Goal: Task Accomplishment & Management: Use online tool/utility

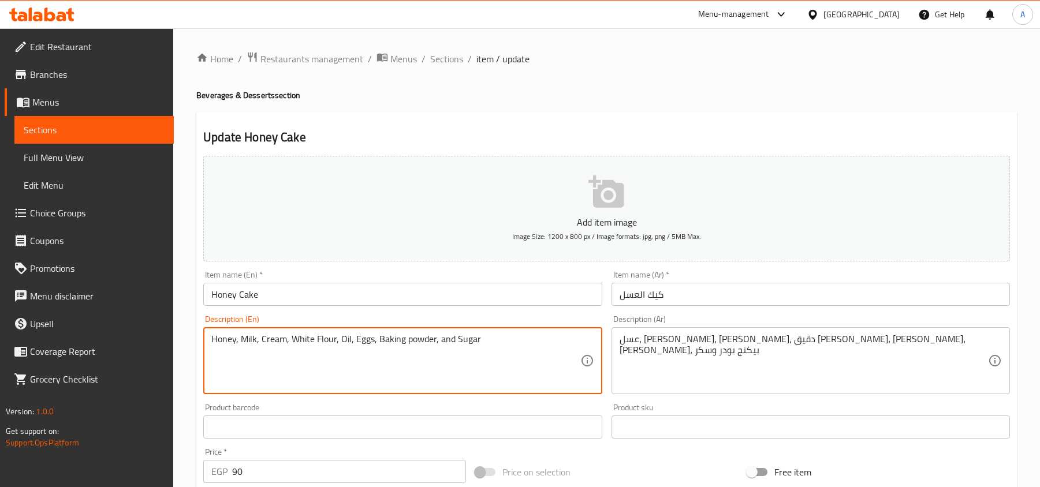
scroll to position [77, 0]
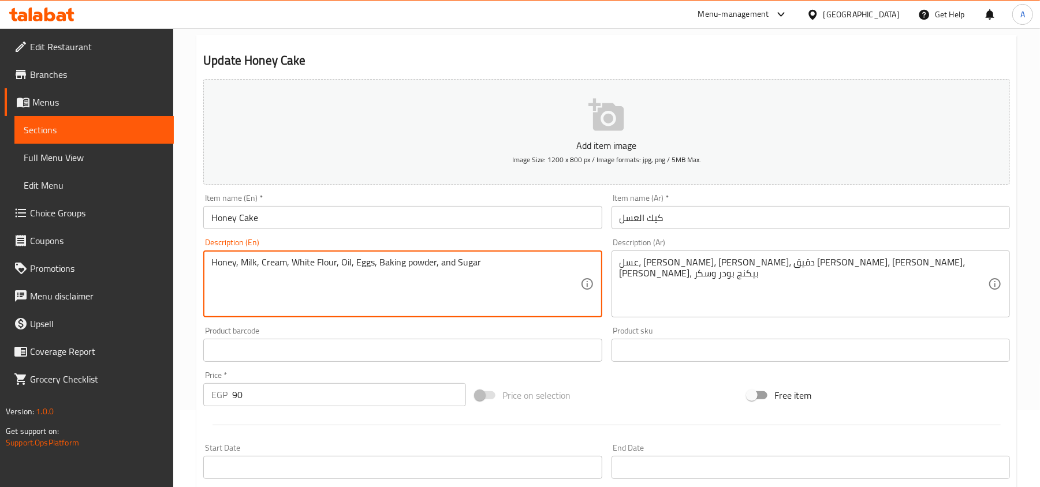
click at [45, 21] on icon at bounding box center [49, 15] width 11 height 14
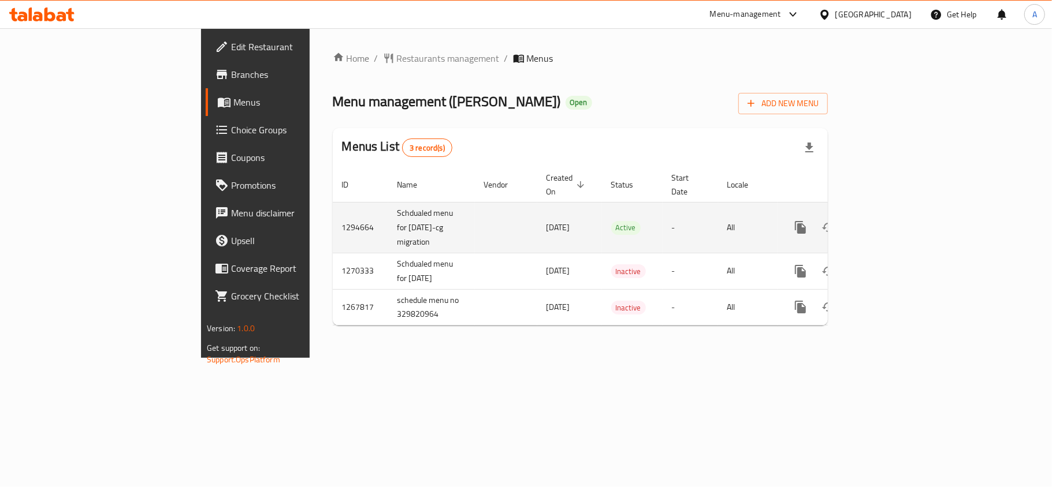
click at [891, 221] on icon "enhanced table" at bounding box center [884, 228] width 14 height 14
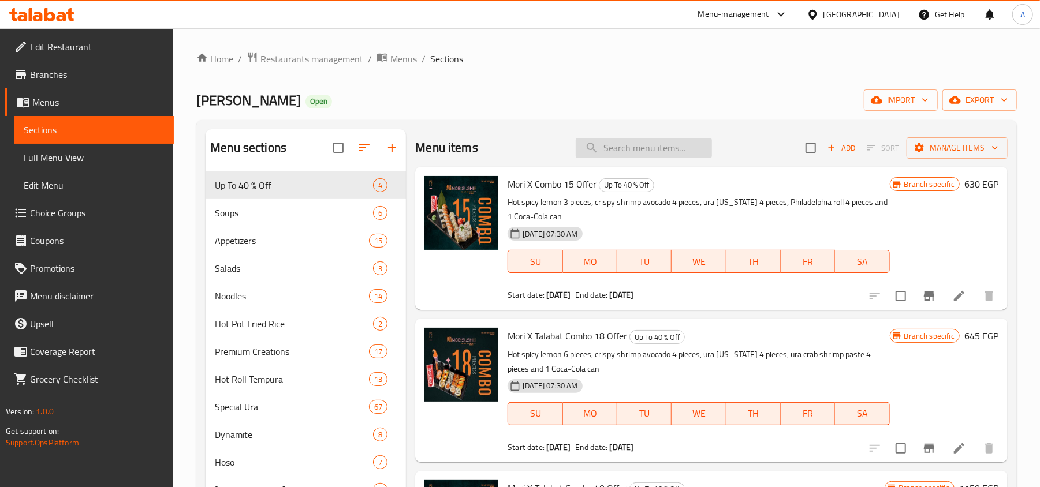
click at [612, 152] on input "search" at bounding box center [644, 148] width 136 height 20
paste input "Mori X Combo 15 Offer"
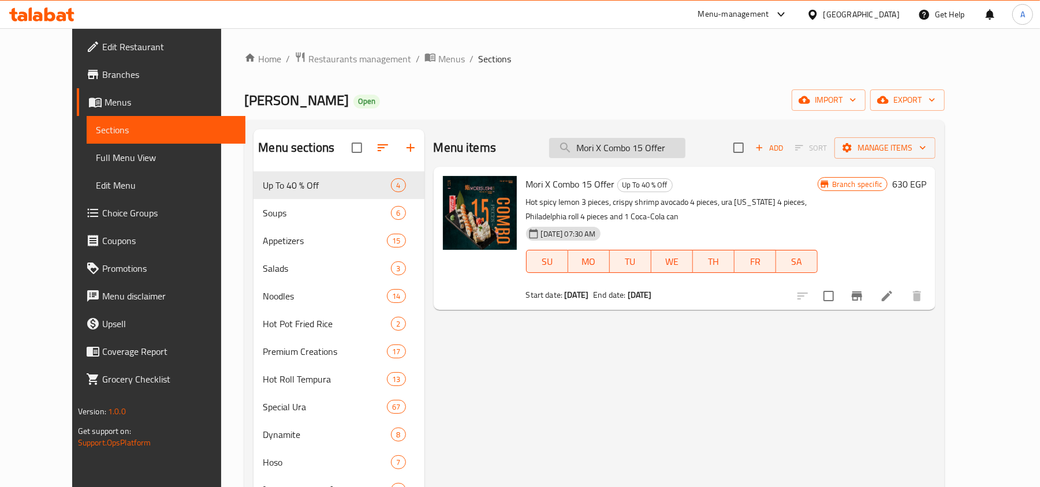
click at [686, 144] on input "Mori X Combo 15 Offer" at bounding box center [617, 148] width 136 height 20
paste input "Talabat Combo 18"
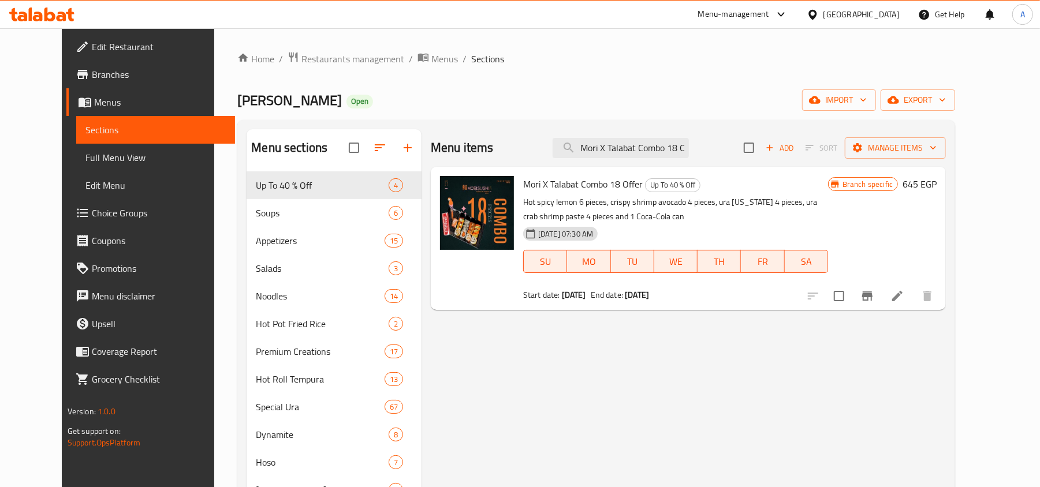
click at [672, 304] on div "Mori X Talabat Combo 18 Offer Up To 40 % Off Hot spicy lemon 6 pieces, crispy s…" at bounding box center [676, 239] width 314 height 134
click at [649, 303] on b "01-01-2026" at bounding box center [637, 295] width 24 height 15
click at [649, 301] on b "01-01-2026" at bounding box center [637, 295] width 24 height 15
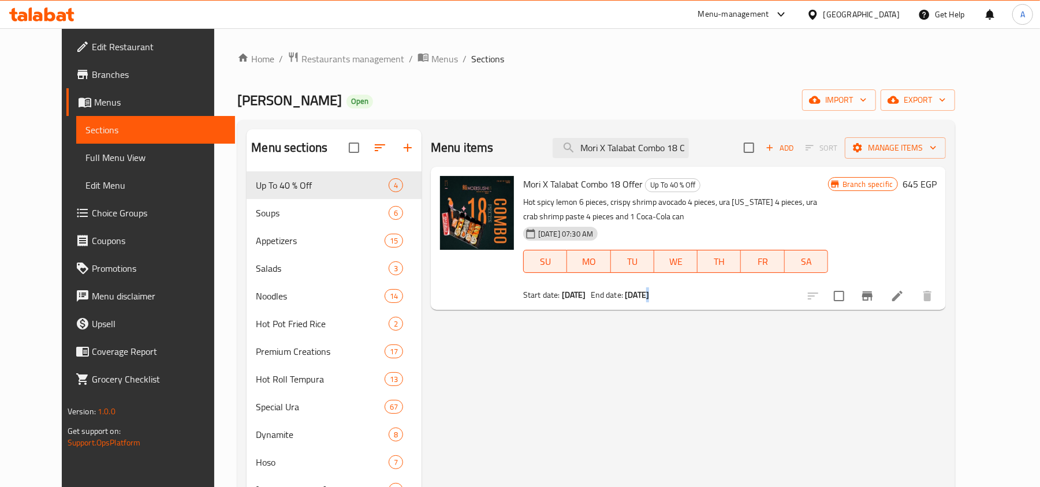
click at [649, 301] on b "01-01-2026" at bounding box center [637, 295] width 24 height 15
click at [649, 297] on b "01-01-2026" at bounding box center [637, 295] width 24 height 15
click at [649, 296] on b "01-01-2026" at bounding box center [637, 295] width 24 height 15
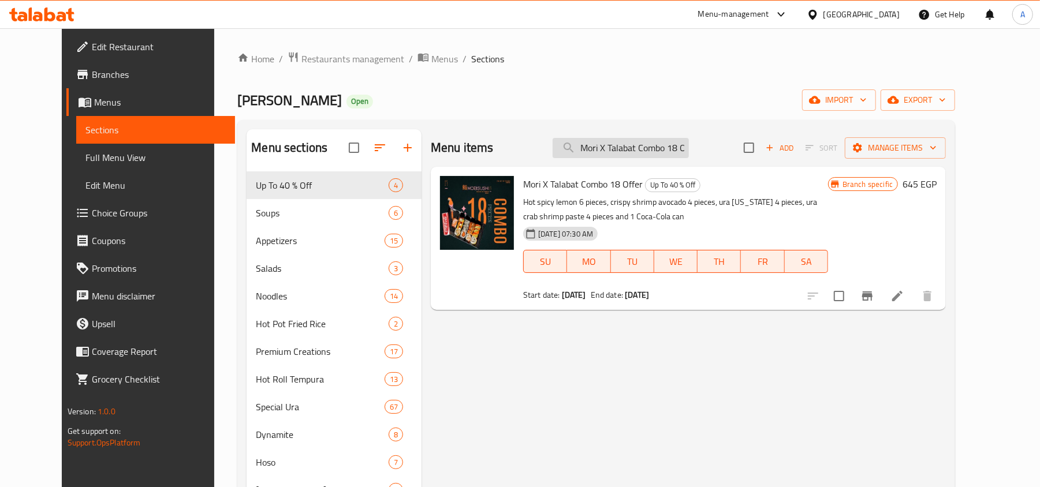
click at [671, 146] on input "Mori X Talabat Combo 18 Offer" at bounding box center [621, 148] width 136 height 20
paste input "40"
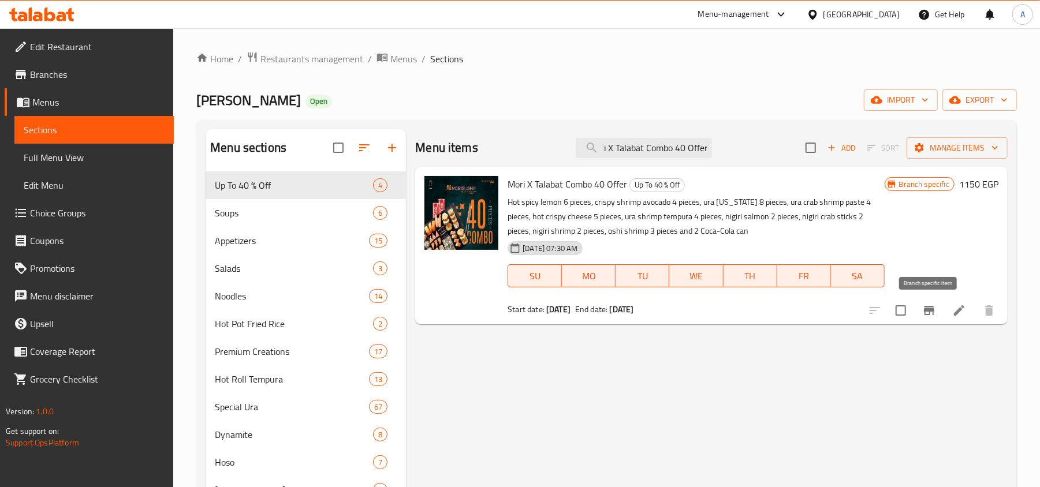
click at [922, 308] on icon "Branch-specific-item" at bounding box center [929, 311] width 14 height 14
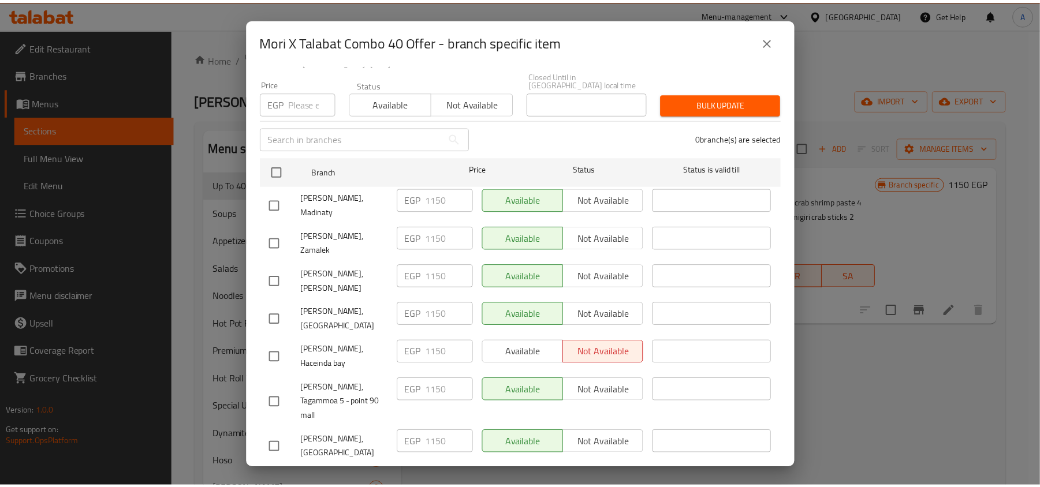
scroll to position [77, 0]
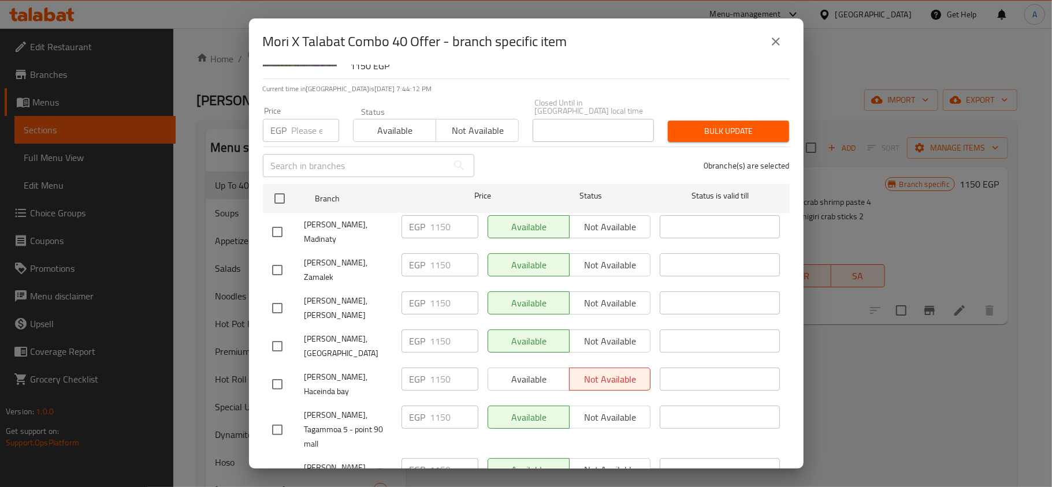
click at [770, 47] on icon "close" at bounding box center [776, 42] width 14 height 14
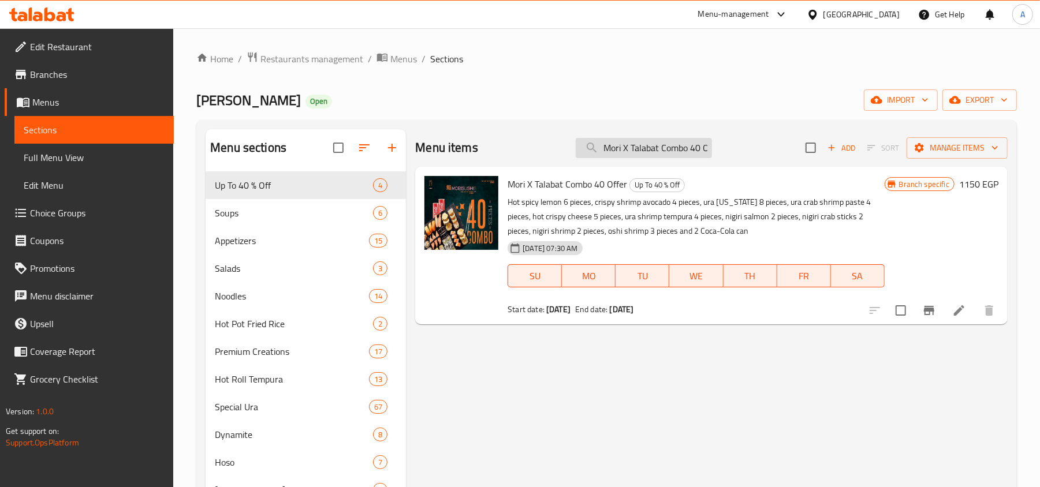
click at [692, 143] on input "Mori X Talabat Combo 40 Offer" at bounding box center [644, 148] width 136 height 20
click at [691, 143] on input "Mori X Talabat Combo 40 Offer" at bounding box center [644, 148] width 136 height 20
paste input "75"
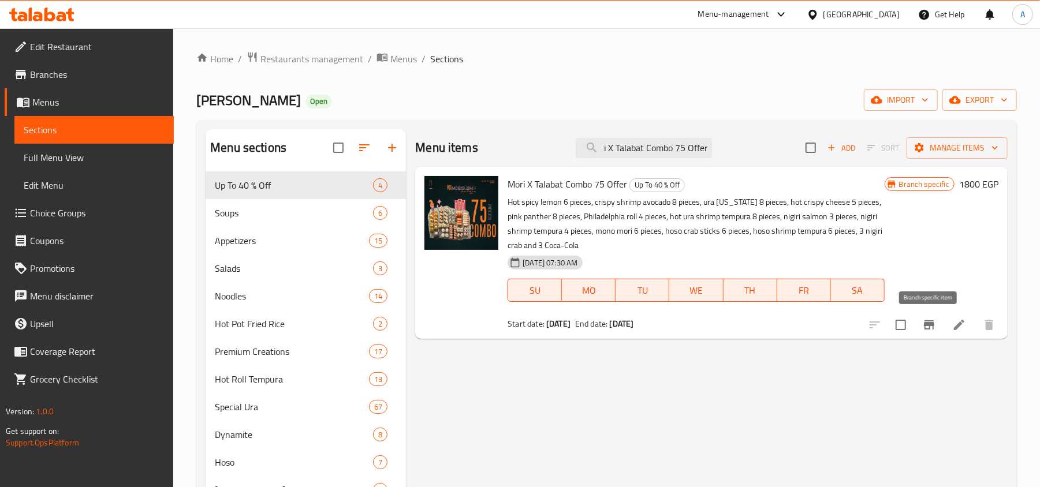
click at [934, 319] on icon "Branch-specific-item" at bounding box center [929, 325] width 14 height 14
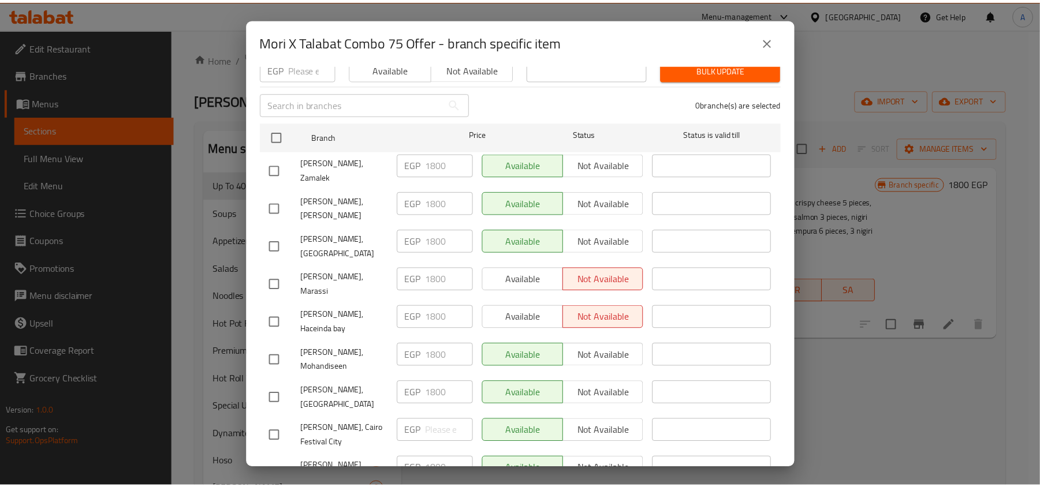
scroll to position [0, 0]
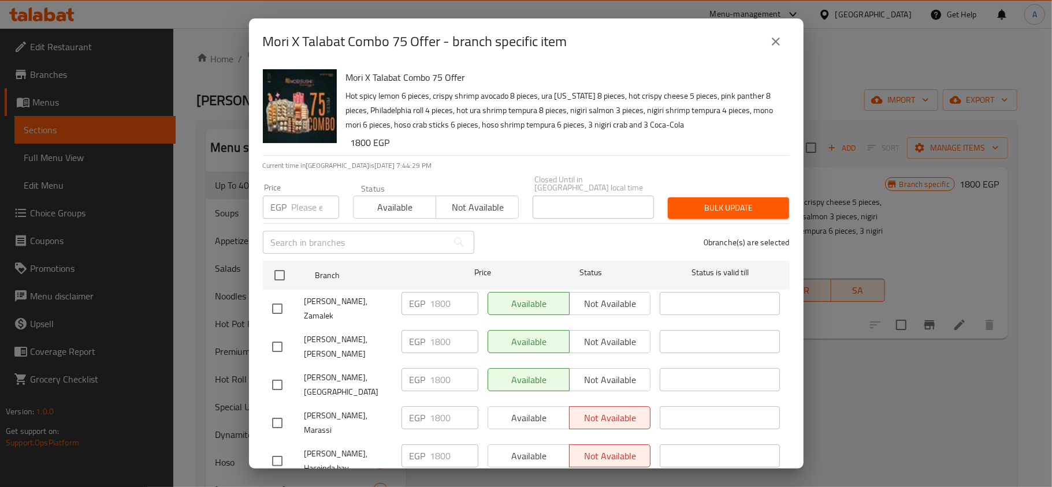
click at [793, 59] on div "Mori X Talabat Combo 75 Offer - branch specific item" at bounding box center [526, 41] width 554 height 46
click at [782, 40] on button "close" at bounding box center [776, 42] width 28 height 28
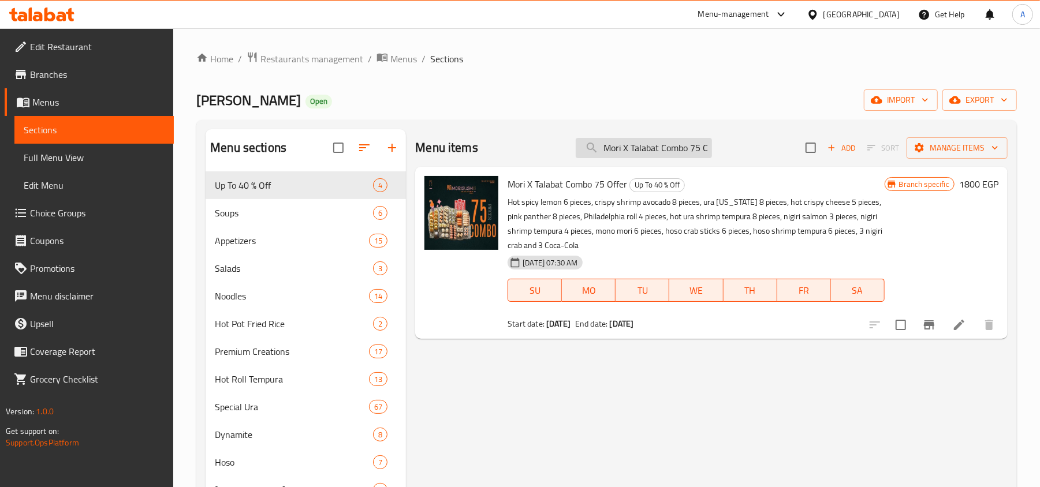
click at [641, 148] on input "Mori X Talabat Combo 75 Offer" at bounding box center [644, 148] width 136 height 20
paste input "18"
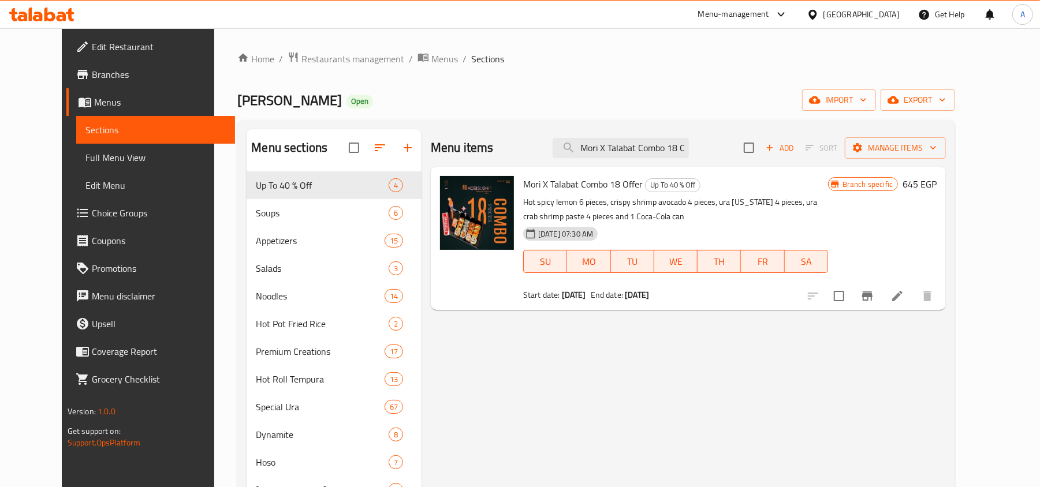
click at [874, 290] on icon "Branch-specific-item" at bounding box center [867, 296] width 14 height 14
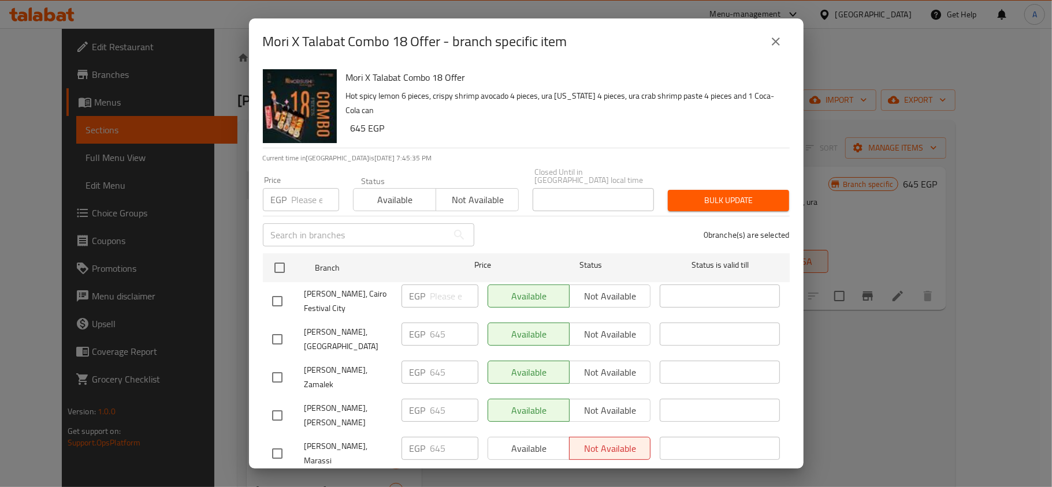
click at [791, 46] on div "Mori X Talabat Combo 18 Offer - branch specific item" at bounding box center [526, 41] width 554 height 46
click at [772, 46] on icon "close" at bounding box center [776, 42] width 14 height 14
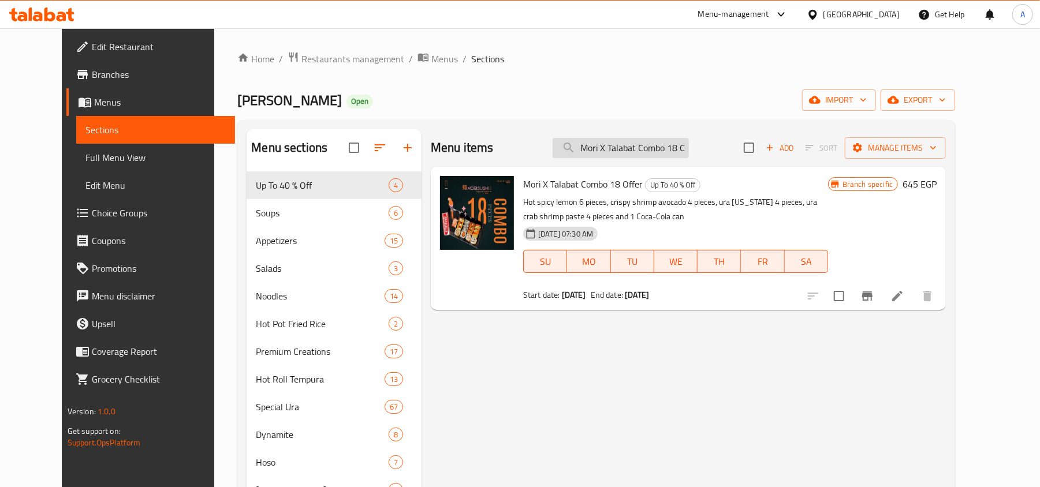
click at [689, 147] on input "Mori X Talabat Combo 18 Offer" at bounding box center [621, 148] width 136 height 20
paste input "Combo 15"
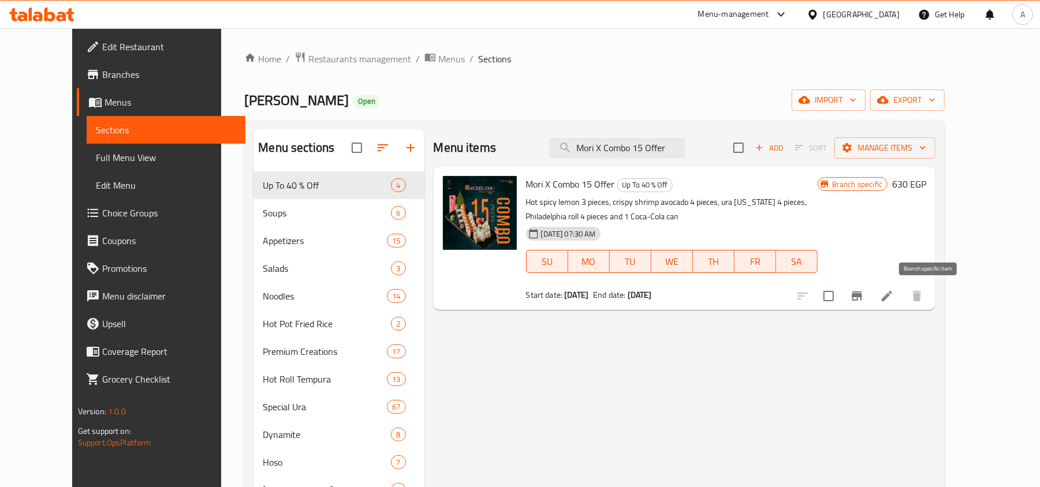
type input "Mori X Combo 15 Offer"
click at [864, 295] on icon "Branch-specific-item" at bounding box center [857, 296] width 14 height 14
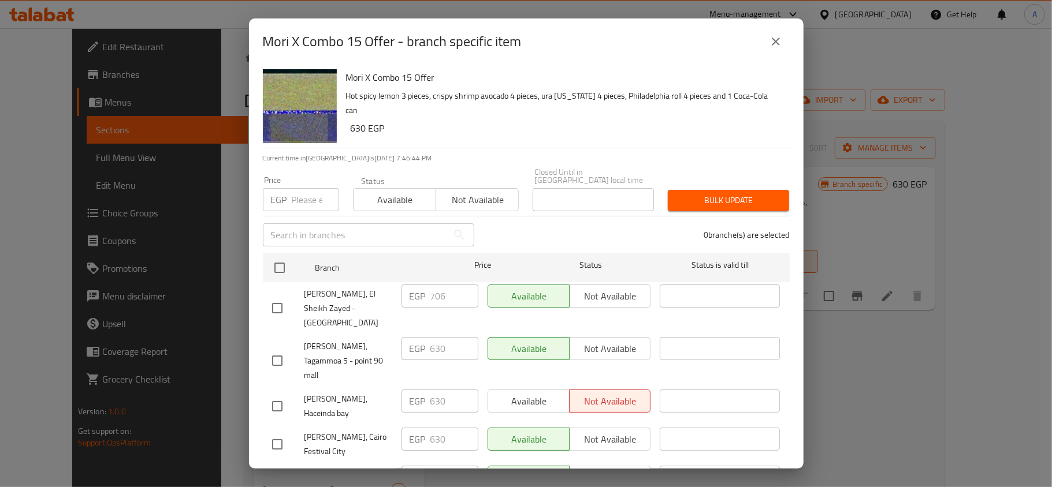
click at [778, 51] on button "close" at bounding box center [776, 42] width 28 height 28
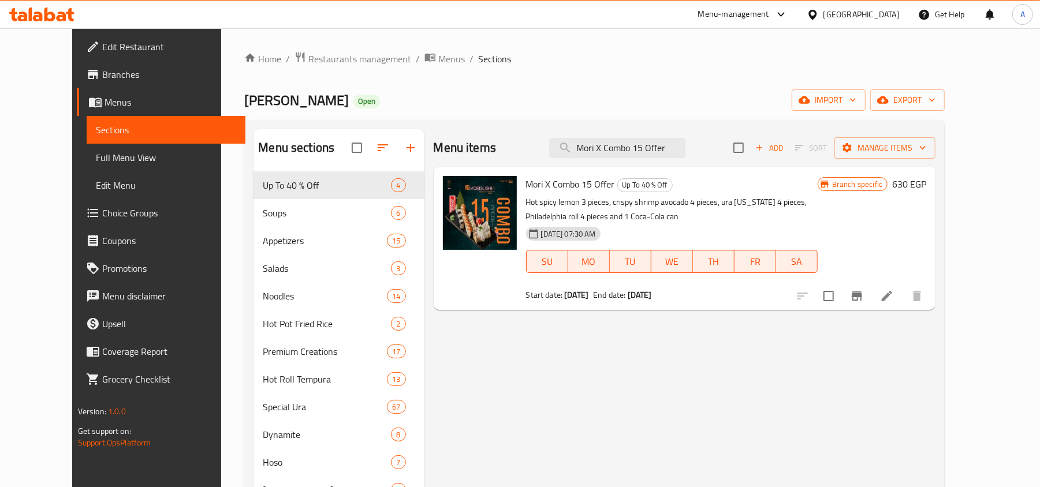
click at [65, 17] on icon at bounding box center [62, 17] width 10 height 10
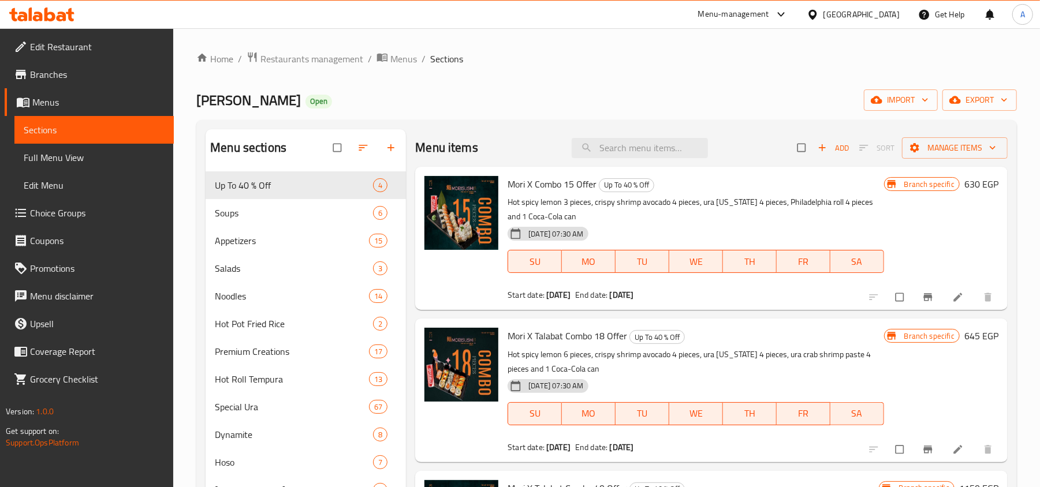
click at [61, 12] on icon at bounding box center [41, 15] width 65 height 14
